Goal: Navigation & Orientation: Find specific page/section

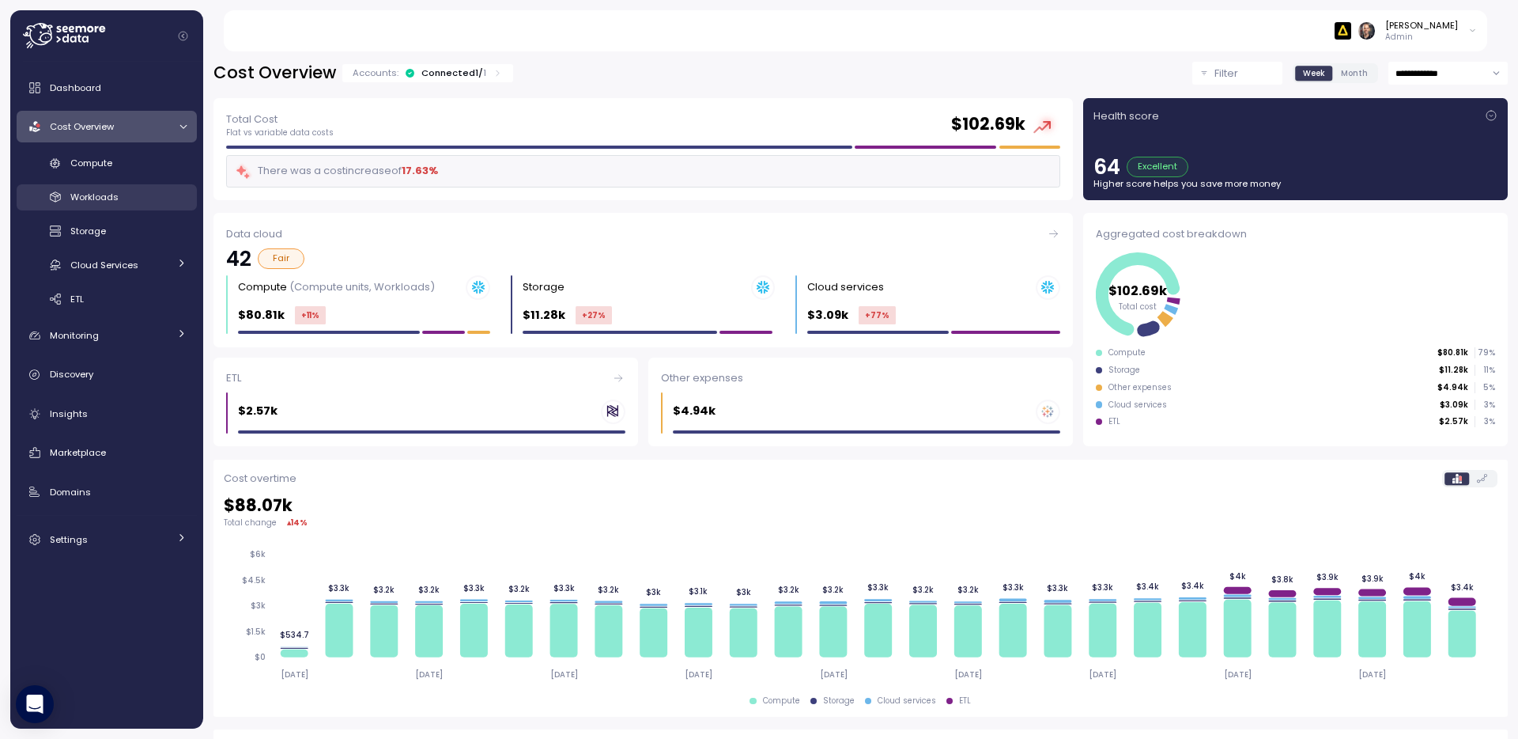
click at [104, 197] on span "Workloads" at bounding box center [94, 197] width 48 height 13
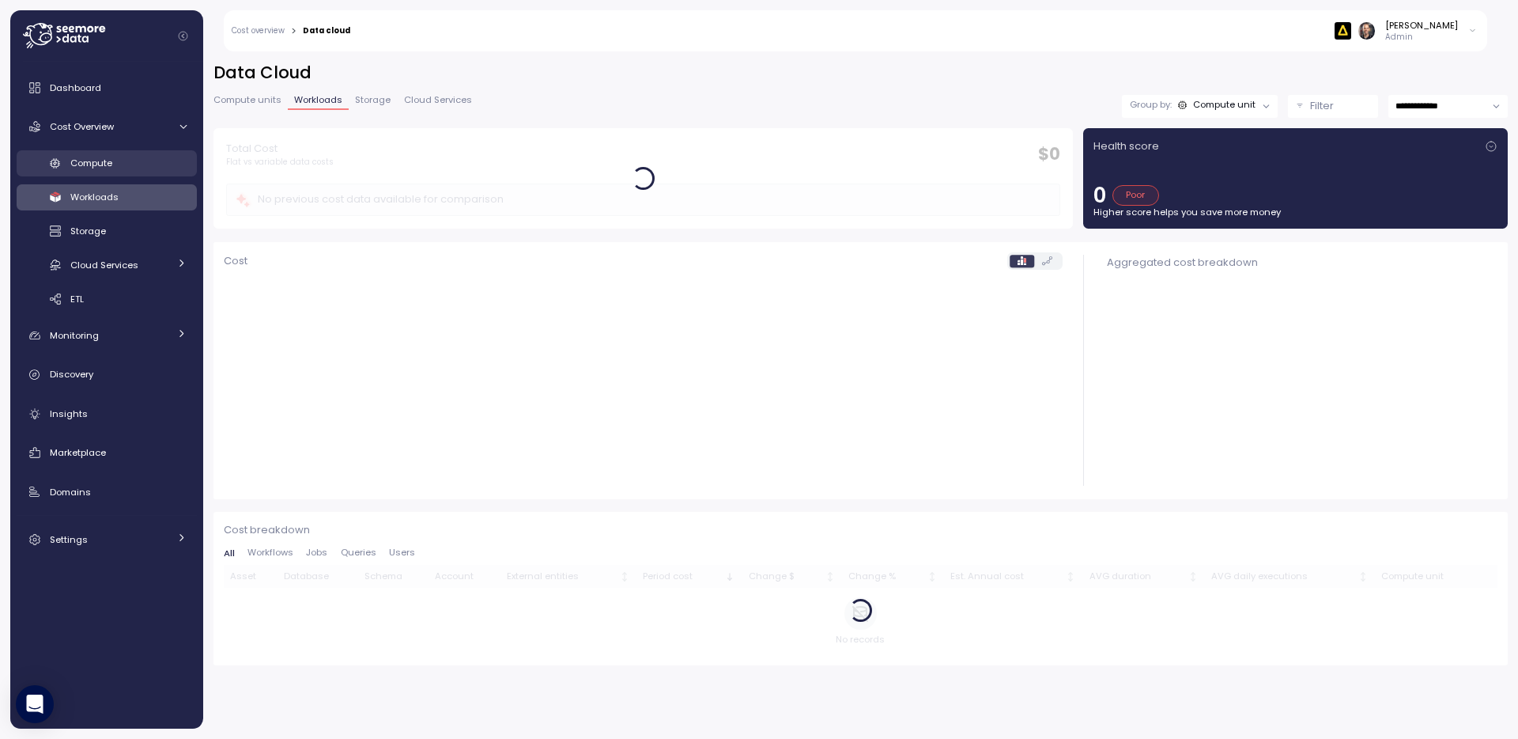
click at [89, 163] on span "Compute" at bounding box center [91, 163] width 42 height 13
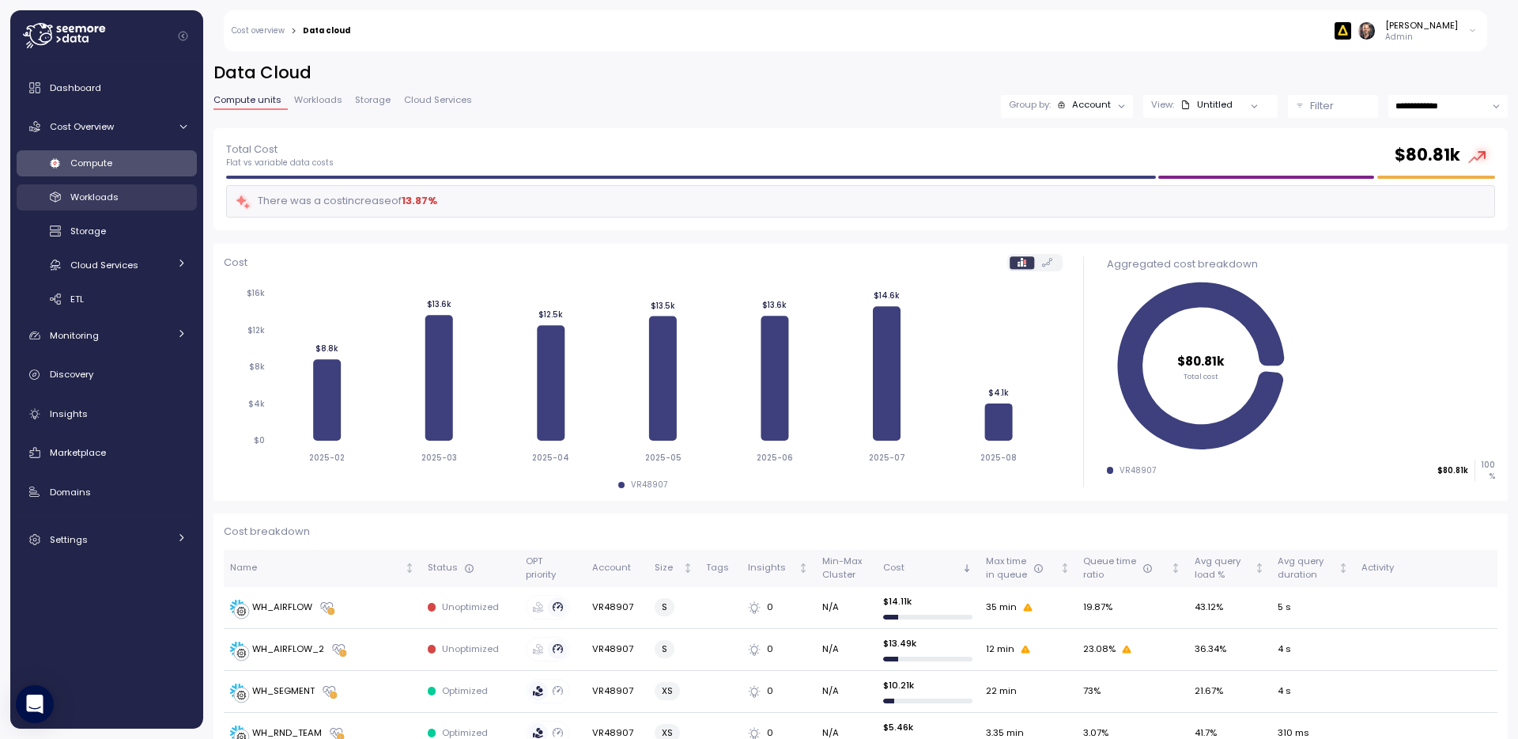
click at [90, 195] on span "Workloads" at bounding box center [94, 197] width 48 height 13
